Goal: Task Accomplishment & Management: Complete application form

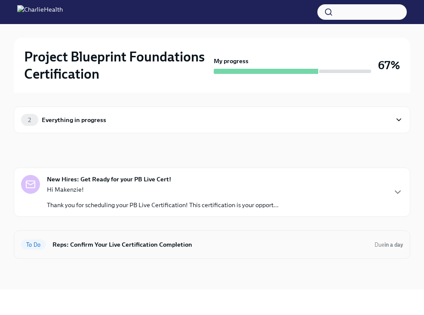
click at [193, 243] on h6 "Reps: Confirm Your Live Certification Completion" at bounding box center [210, 244] width 315 height 9
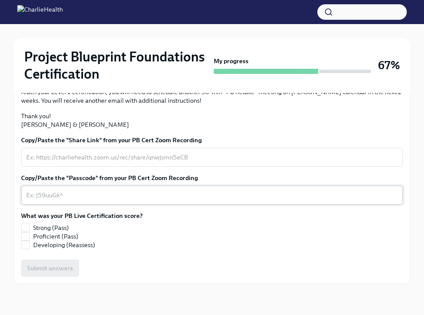
scroll to position [278, 0]
click at [62, 241] on span "Proficient (Pass)" at bounding box center [55, 236] width 45 height 9
click at [29, 241] on input "Proficient (Pass)" at bounding box center [26, 237] width 8 height 8
checkbox input "true"
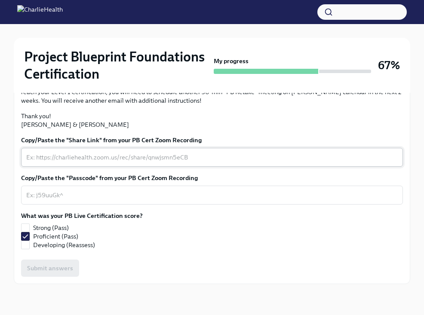
click at [154, 163] on textarea "Copy/Paste the "Share Link" from your PB Cert Zoom Recording" at bounding box center [212, 157] width 372 height 10
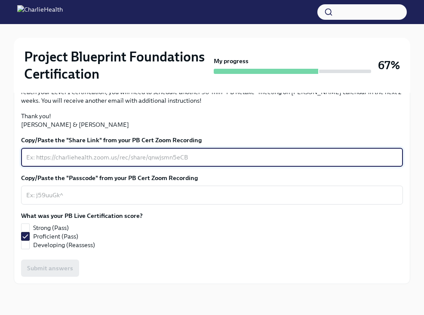
paste textarea "[URL][DOMAIN_NAME]"
type textarea "[URL][DOMAIN_NAME]"
click at [165, 201] on textarea "Copy/Paste the "Passcode" from your PB Cert Zoom Recording" at bounding box center [212, 195] width 372 height 10
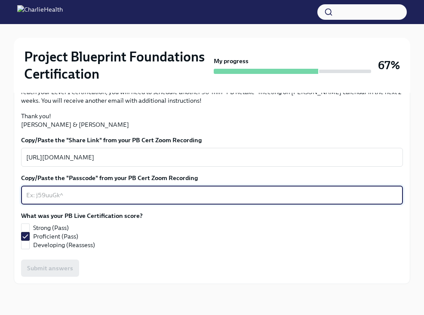
scroll to position [242, 0]
paste textarea "[URL][DOMAIN_NAME]"
type textarea "[URL][DOMAIN_NAME]"
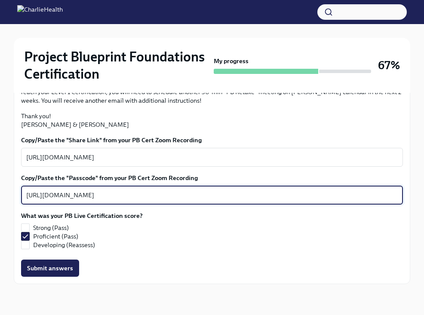
scroll to position [188, 0]
drag, startPoint x: 383, startPoint y: 284, endPoint x: 3, endPoint y: 275, distance: 381.0
click at [3, 275] on div "Project Blueprint Foundations Certification My progress 67% 1 To do tasks Reps:…" at bounding box center [212, 77] width 424 height 478
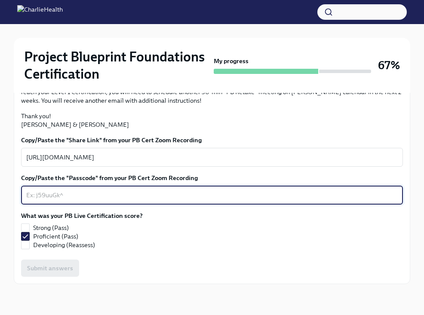
scroll to position [278, 0]
click at [229, 154] on textarea "[URL][DOMAIN_NAME]" at bounding box center [212, 157] width 372 height 10
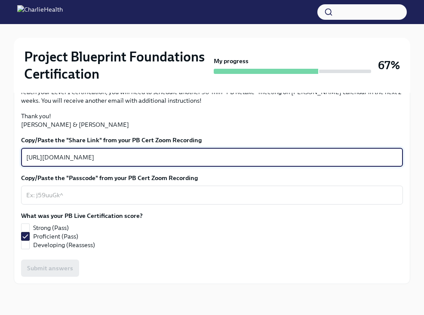
drag, startPoint x: 250, startPoint y: 156, endPoint x: -13, endPoint y: 150, distance: 263.0
click at [0, 150] on html "Project Blueprint Foundations Certification My progress 67% 1 To do tasks Reps:…" at bounding box center [212, 65] width 424 height 502
click at [76, 192] on textarea "Copy/Paste the "Passcode" from your PB Cert Zoom Recording" at bounding box center [212, 195] width 372 height 10
click at [87, 156] on textarea "Copy/Paste the "Share Link" from your PB Cert Zoom Recording" at bounding box center [212, 157] width 372 height 10
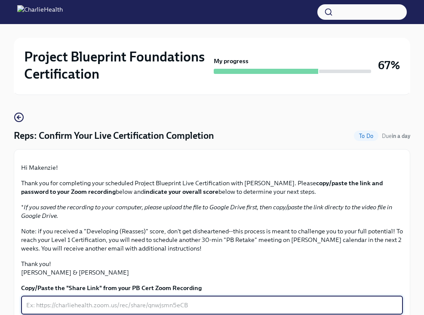
scroll to position [20, 0]
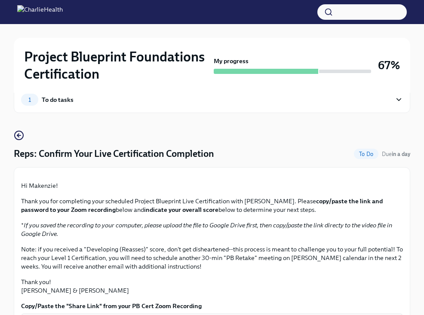
click at [151, 116] on div "1 To do tasks Reps: Confirm Your Live Certification Completion To Do Due in a d…" at bounding box center [212, 277] width 397 height 409
click at [148, 104] on div "1 To do tasks" at bounding box center [206, 100] width 371 height 12
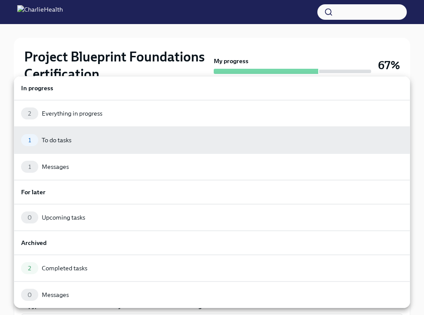
click at [136, 64] on div at bounding box center [212, 157] width 424 height 315
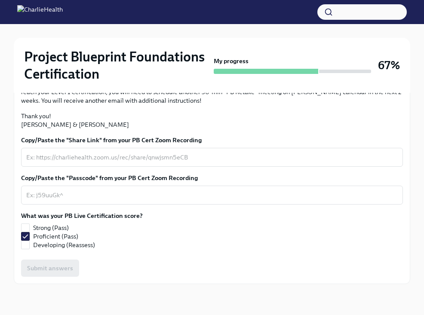
scroll to position [279, 0]
click at [86, 192] on textarea "Copy/Paste the "Passcode" from your PB Cert Zoom Recording" at bounding box center [212, 195] width 372 height 10
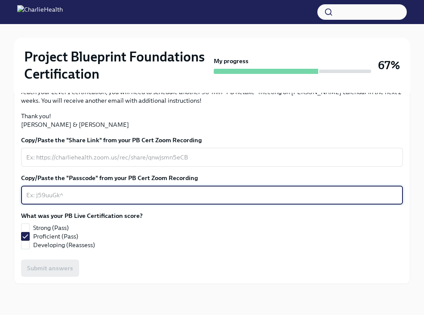
paste textarea "[URL][DOMAIN_NAME]"
type textarea "[URL][DOMAIN_NAME]"
click at [102, 162] on textarea "Copy/Paste the "Share Link" from your PB Cert Zoom Recording" at bounding box center [212, 157] width 372 height 10
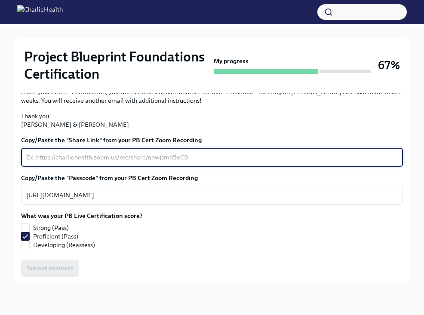
paste textarea "[URL][DOMAIN_NAME]"
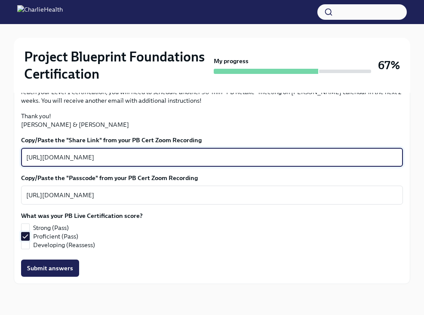
type textarea "[URL][DOMAIN_NAME]"
click at [30, 238] on label "Proficient (Pass)" at bounding box center [78, 236] width 115 height 9
click at [29, 238] on input "Proficient (Pass)" at bounding box center [26, 237] width 8 height 8
checkbox input "false"
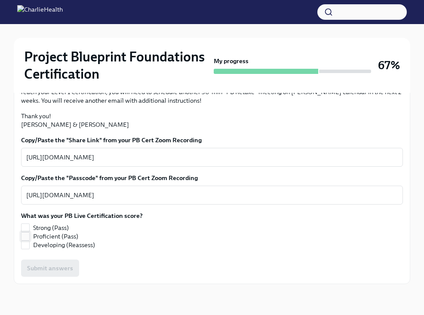
scroll to position [198, 0]
